Goal: Communication & Community: Answer question/provide support

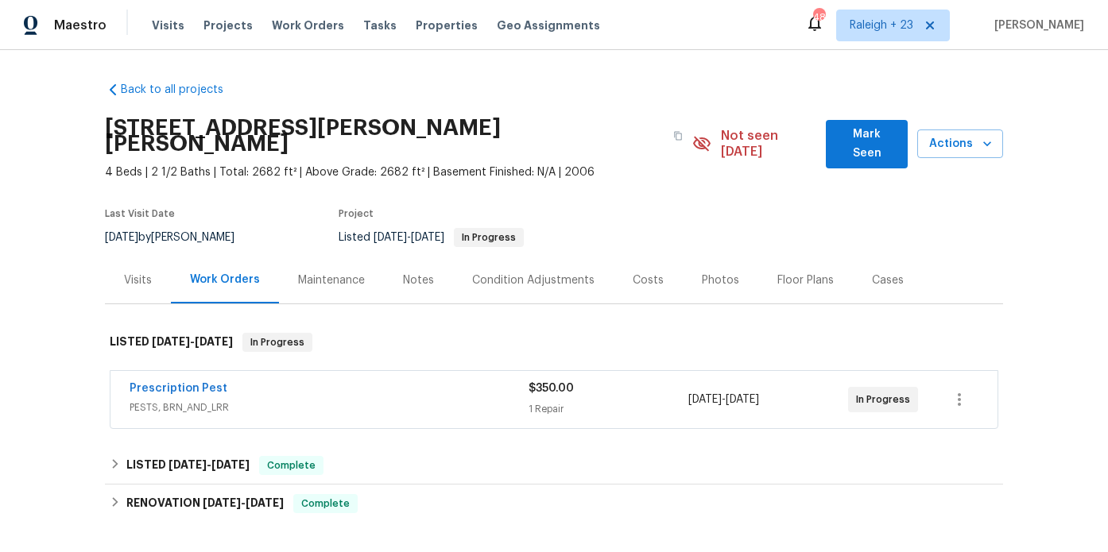
click at [324, 400] on span "PESTS, BRN_AND_LRR" at bounding box center [329, 408] width 399 height 16
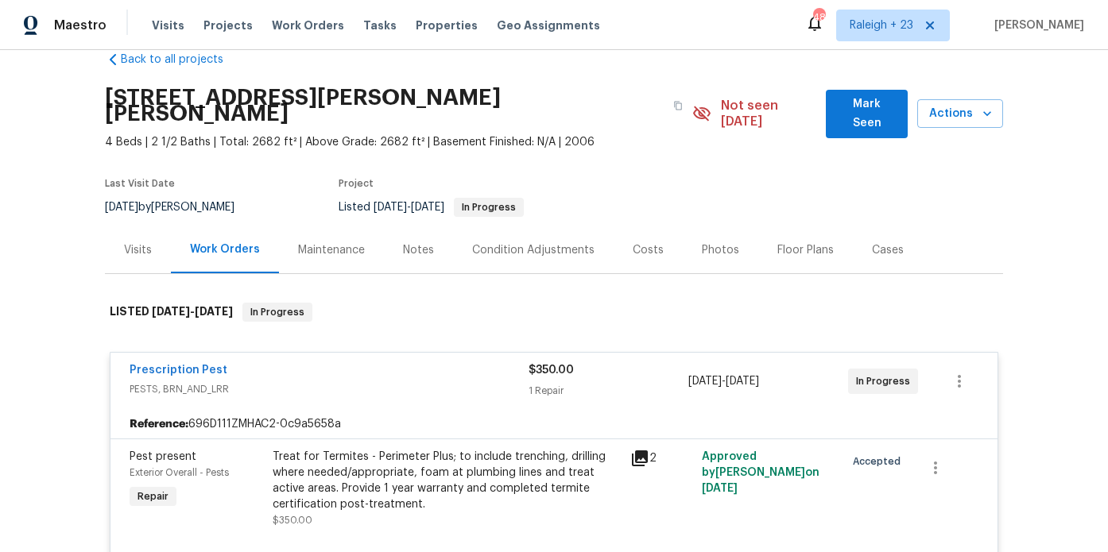
scroll to position [33, 0]
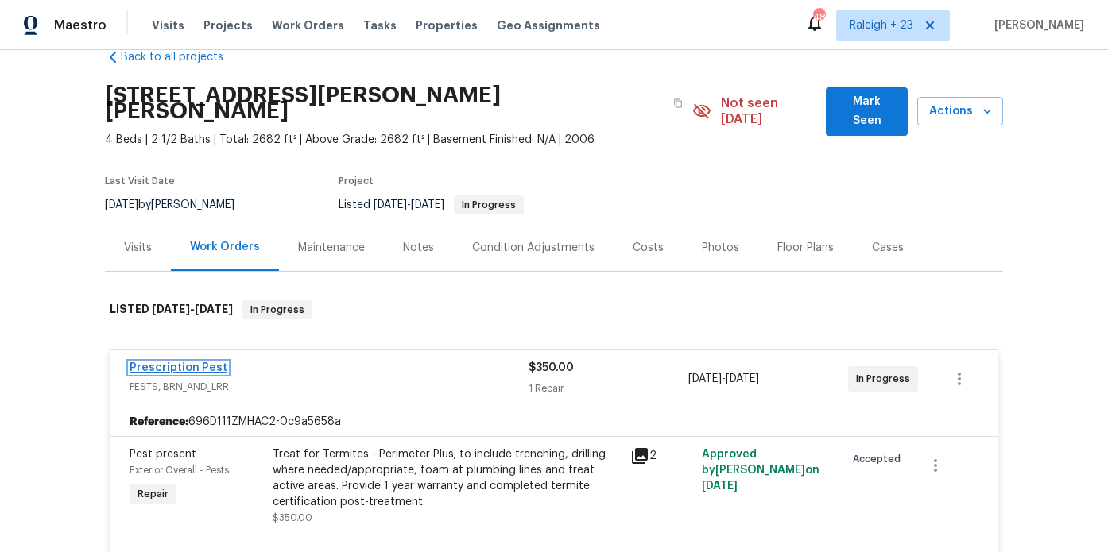
click at [184, 362] on link "Prescription Pest" at bounding box center [179, 367] width 98 height 11
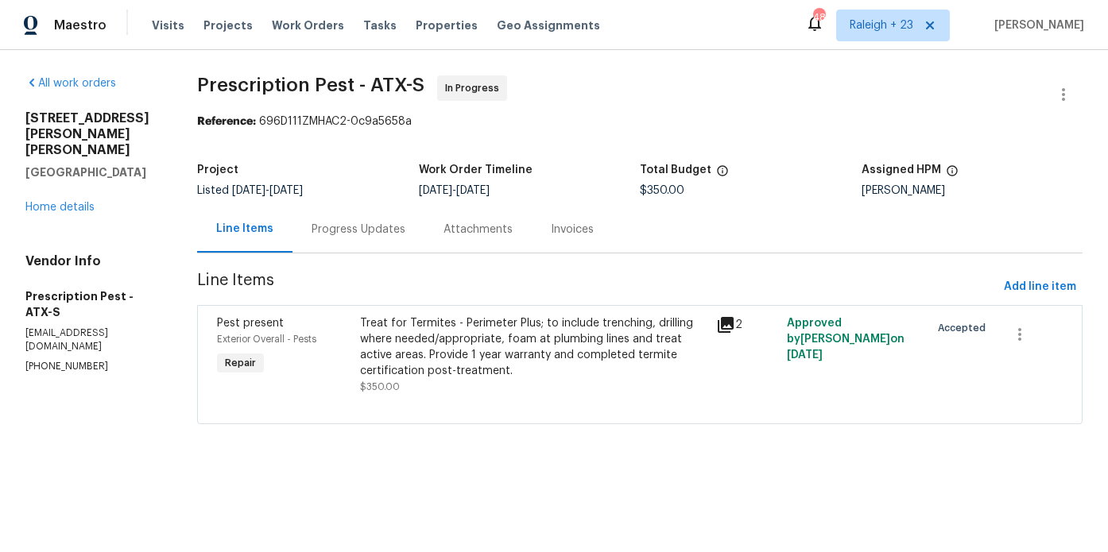
click at [367, 234] on div "Progress Updates" at bounding box center [359, 230] width 94 height 16
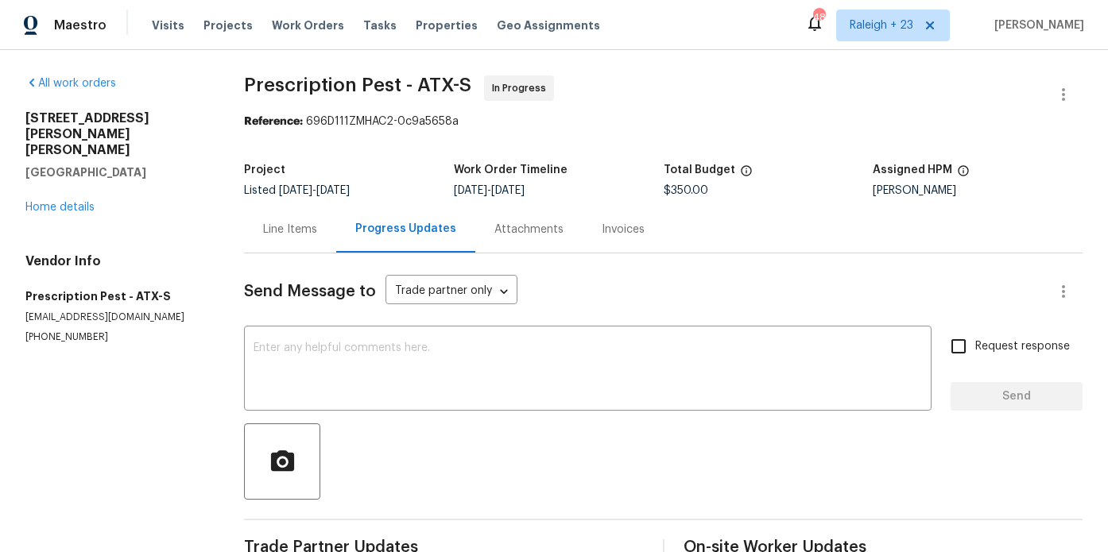
click at [312, 233] on div "Line Items" at bounding box center [290, 230] width 54 height 16
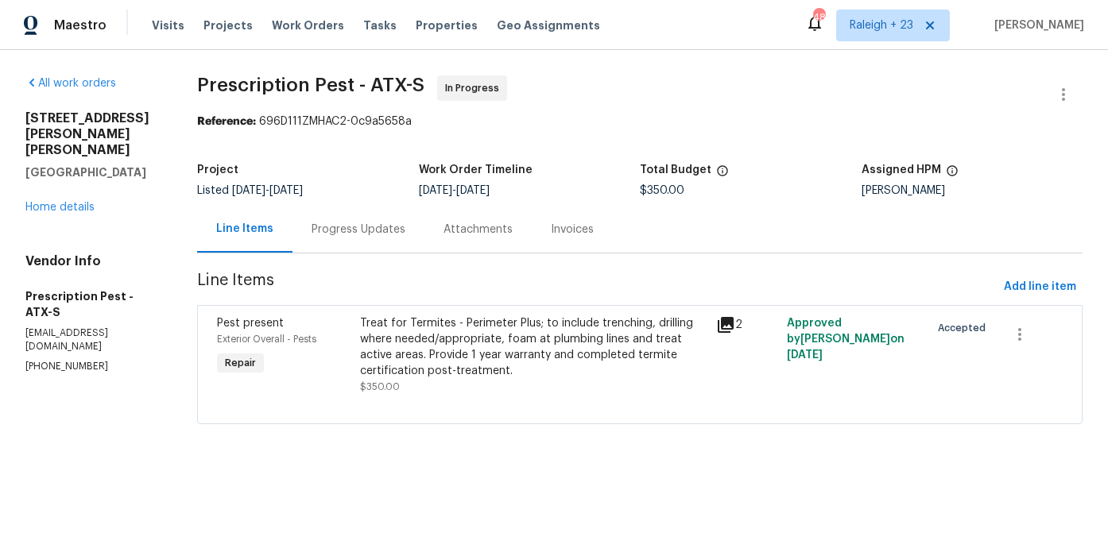
click at [435, 330] on div "Treat for Termites - Perimeter Plus; to include trenching, drilling where neede…" at bounding box center [533, 347] width 346 height 64
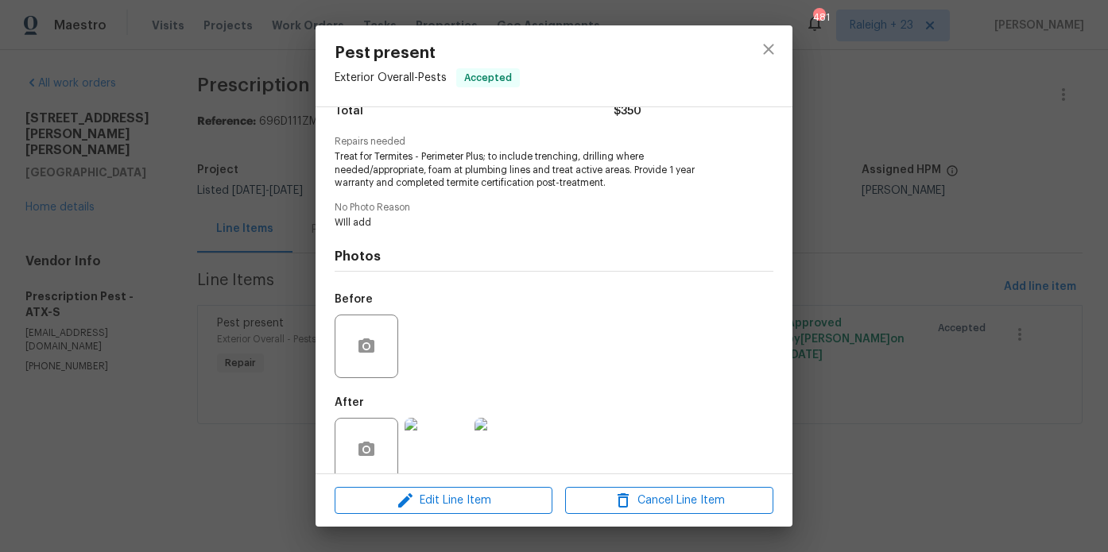
scroll to position [166, 0]
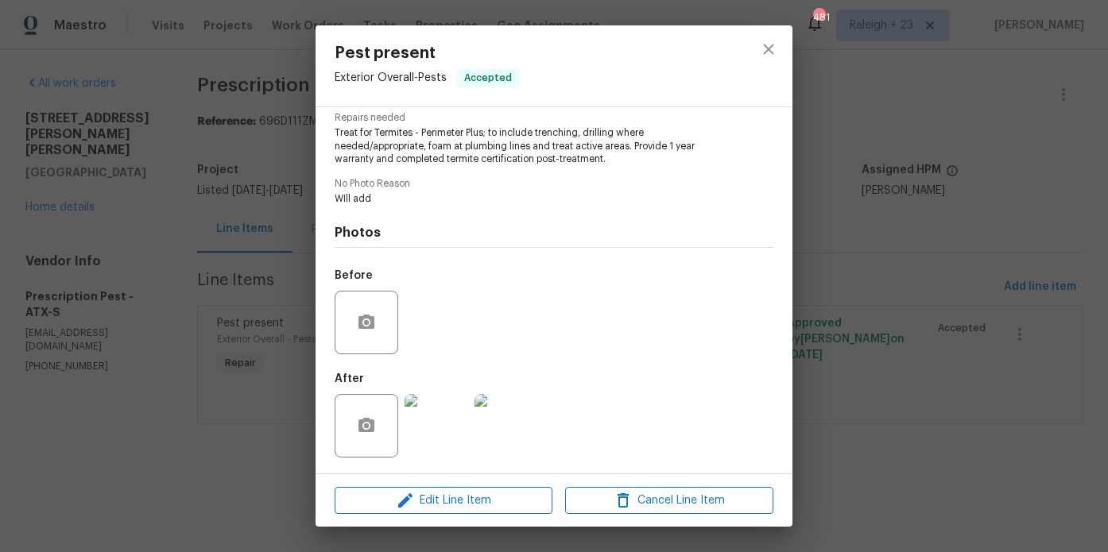
click at [207, 412] on div "Pest present Exterior Overall - Pests Accepted Vendor Prescription Pest Account…" at bounding box center [554, 276] width 1108 height 552
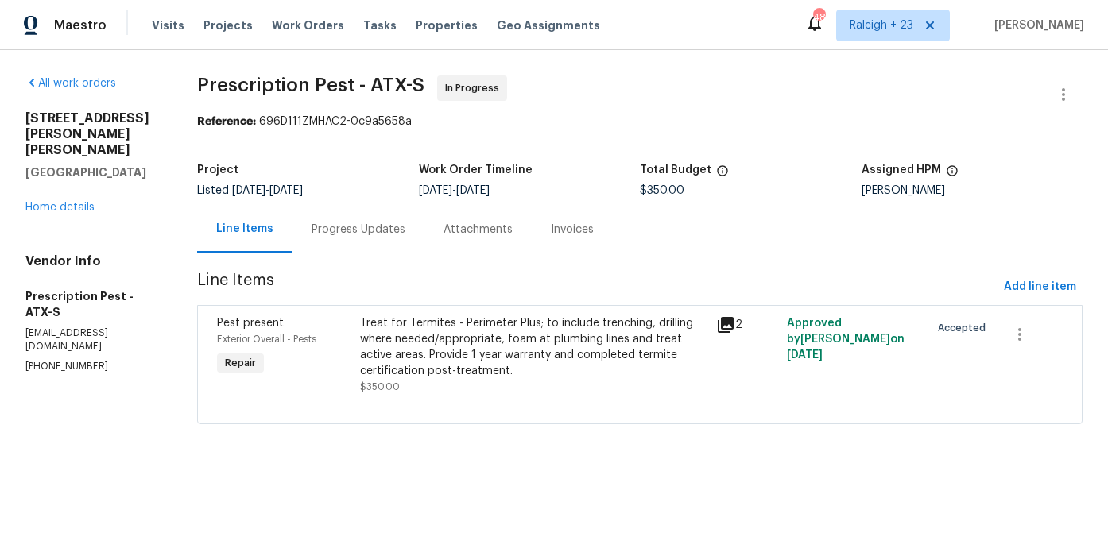
click at [469, 228] on div "Attachments" at bounding box center [477, 230] width 69 height 16
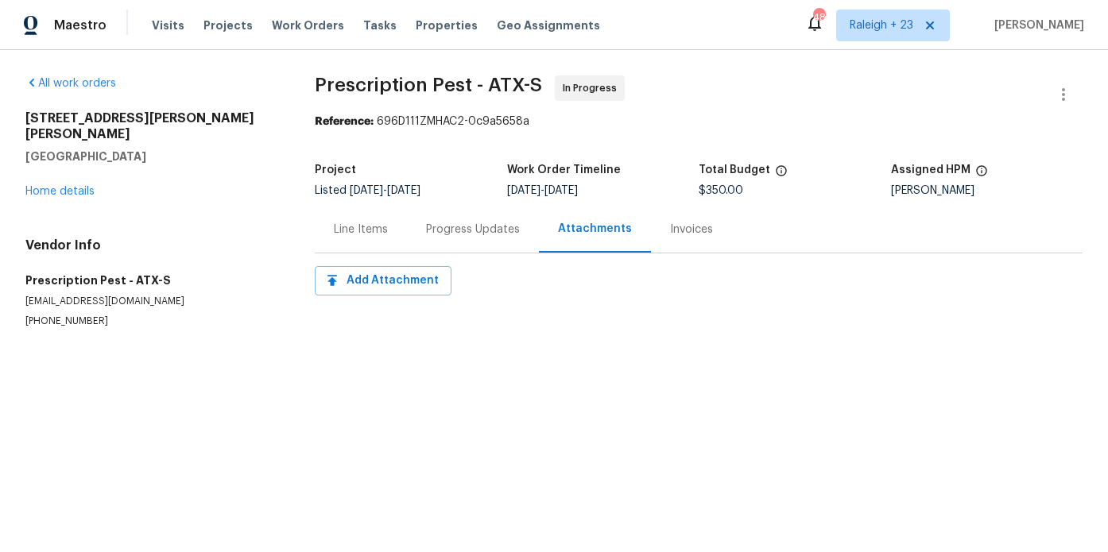
click at [689, 235] on div "Invoices" at bounding box center [691, 230] width 43 height 16
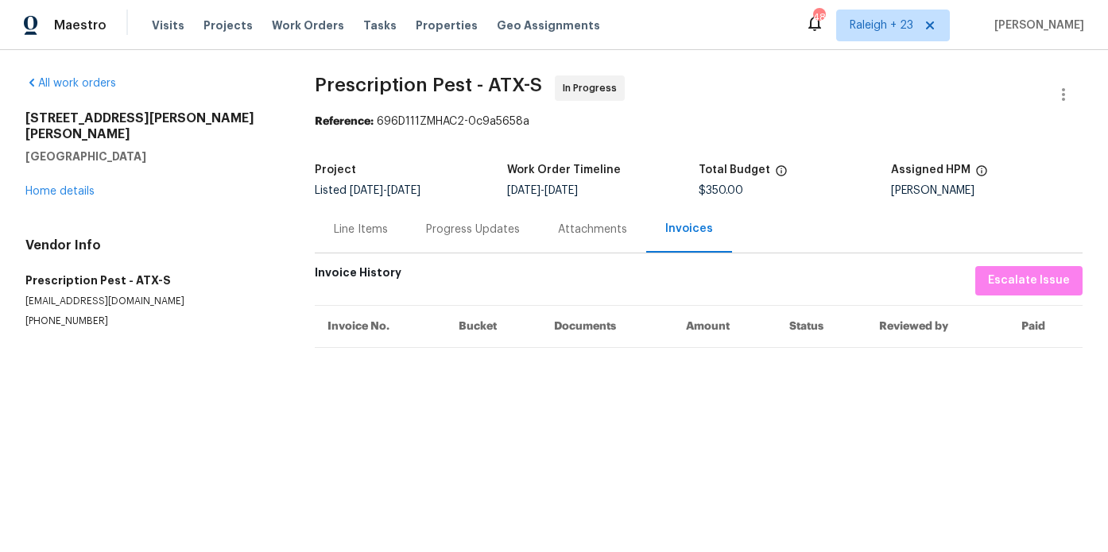
click at [586, 234] on div "Attachments" at bounding box center [592, 230] width 69 height 16
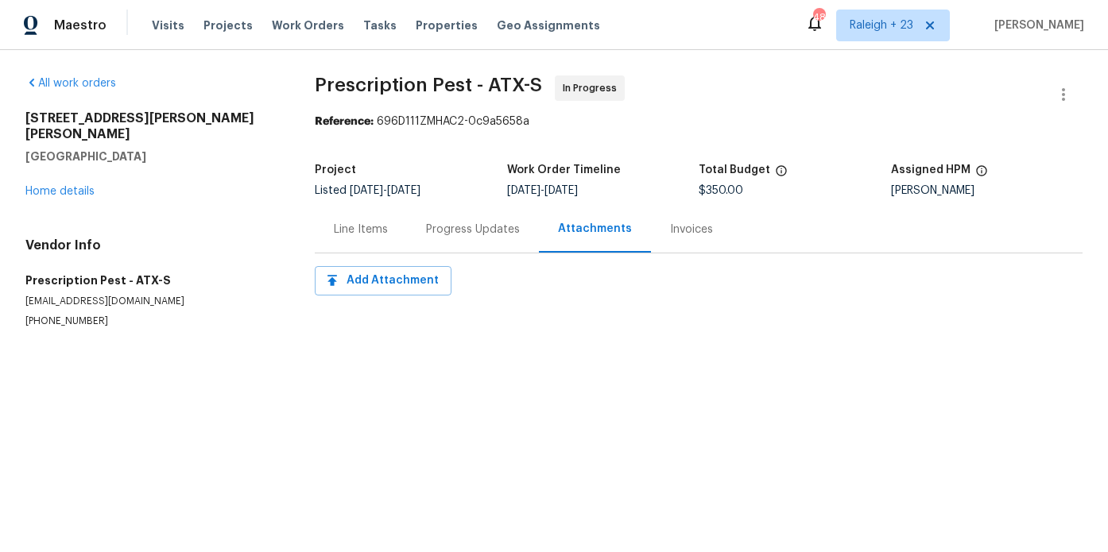
click at [388, 225] on div "Line Items" at bounding box center [361, 229] width 92 height 47
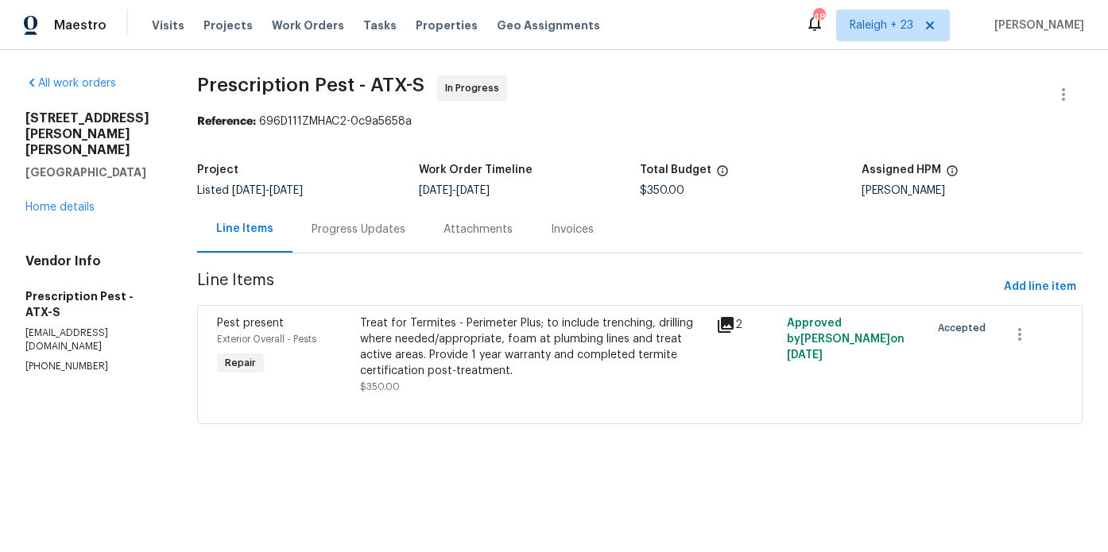
click at [393, 237] on div "Progress Updates" at bounding box center [358, 229] width 132 height 47
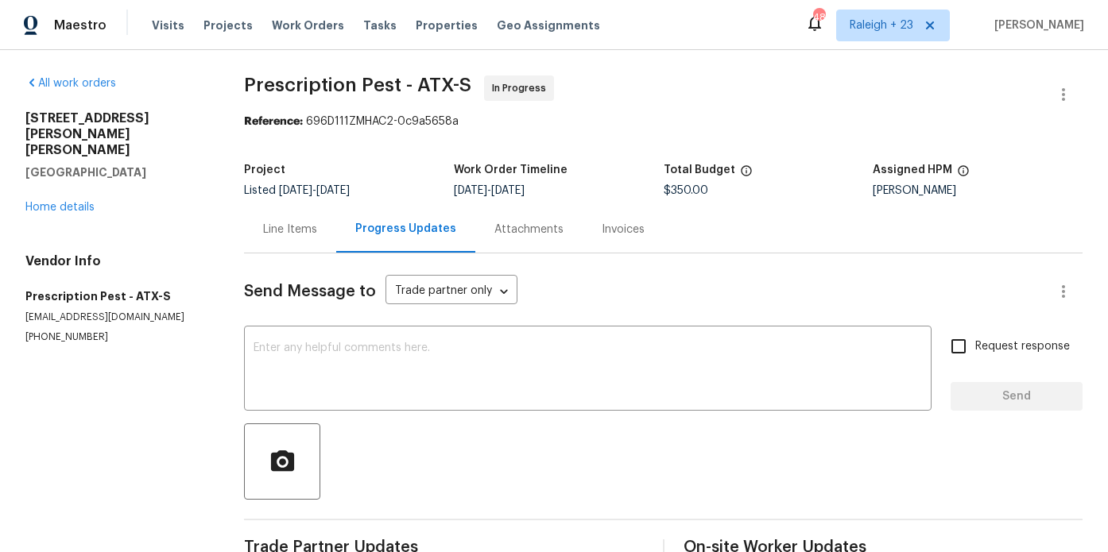
click at [526, 238] on div "Attachments" at bounding box center [528, 229] width 107 height 47
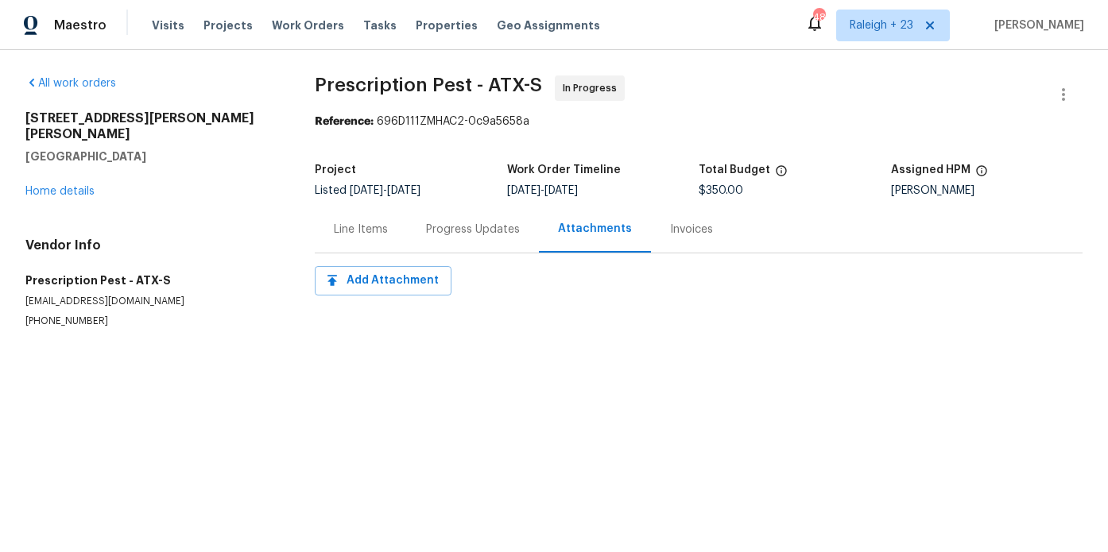
click at [482, 233] on div "Progress Updates" at bounding box center [473, 230] width 94 height 16
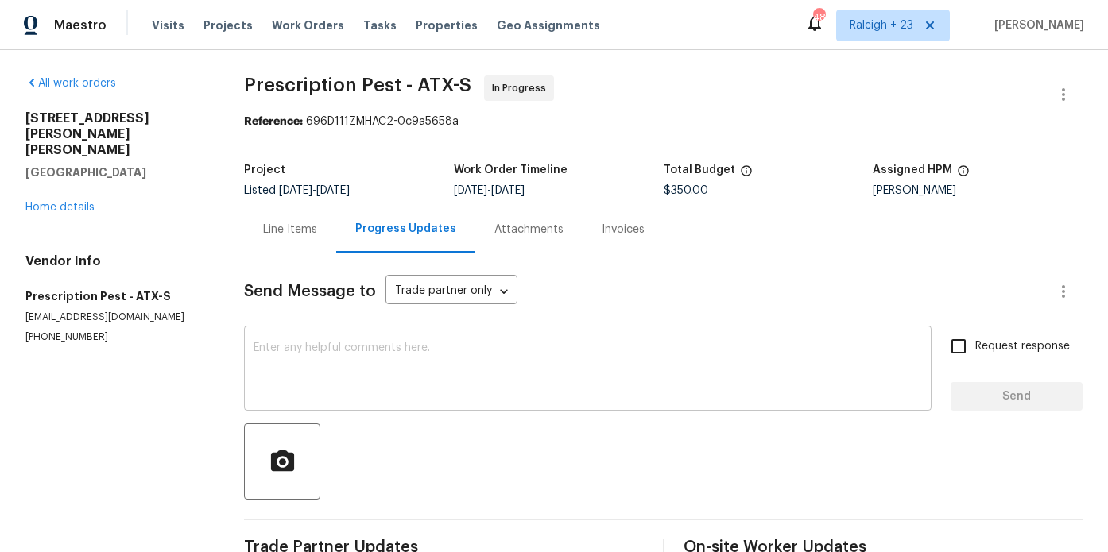
click at [480, 366] on textarea at bounding box center [588, 371] width 668 height 56
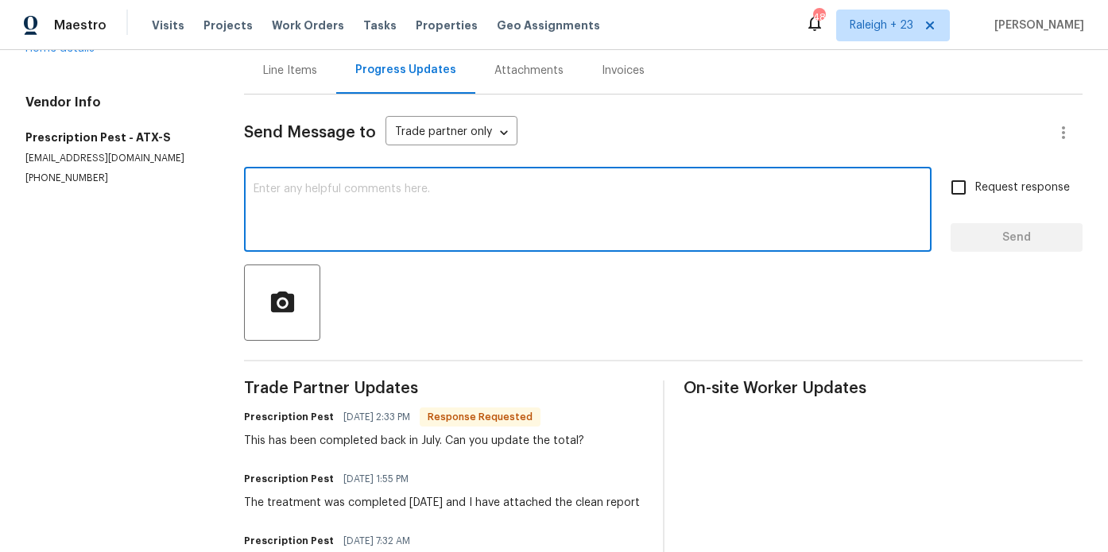
scroll to position [202, 0]
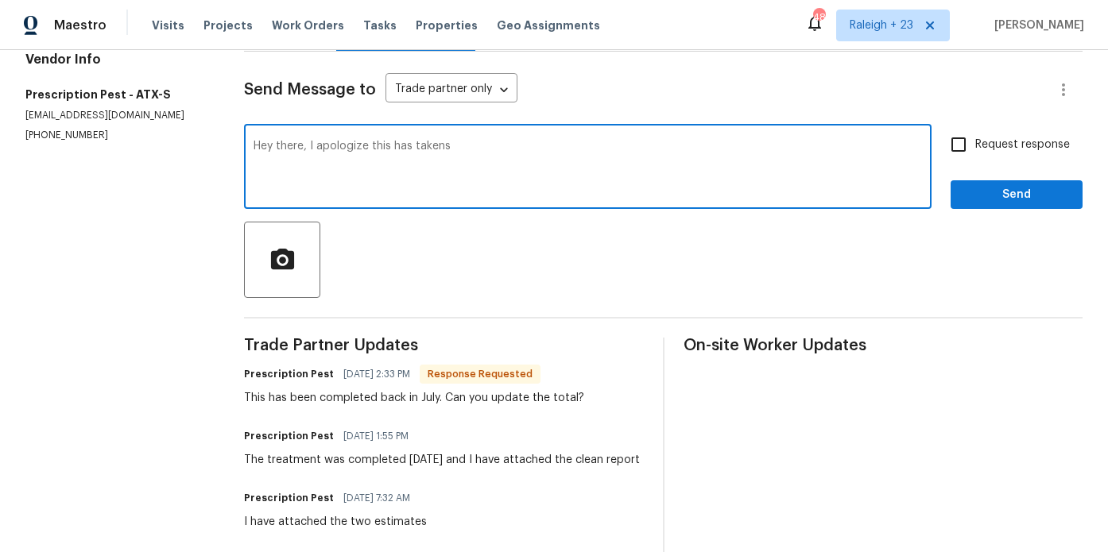
type textarea "Hey there, I apologize this has taken"
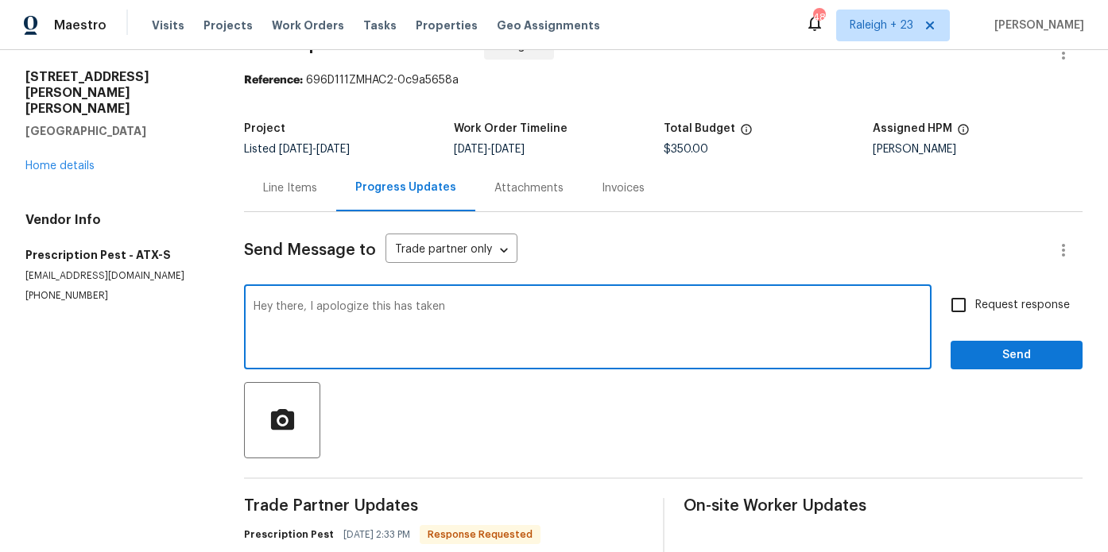
scroll to position [41, 0]
